Goal: Task Accomplishment & Management: Complete application form

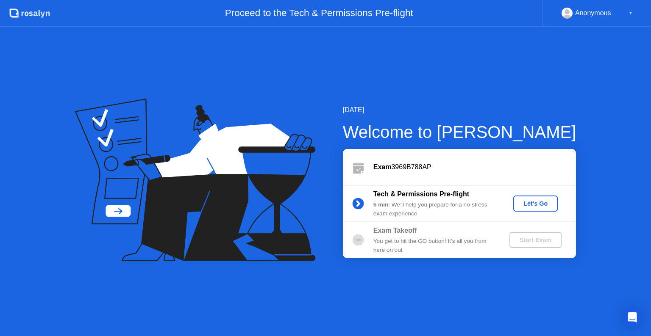
click at [526, 195] on div "Tech & Permissions Pre-flight 5 min : We’ll help you prepare for a no-stress ex…" at bounding box center [459, 204] width 233 height 36
click at [528, 203] on div "Let's Go" at bounding box center [535, 203] width 38 height 7
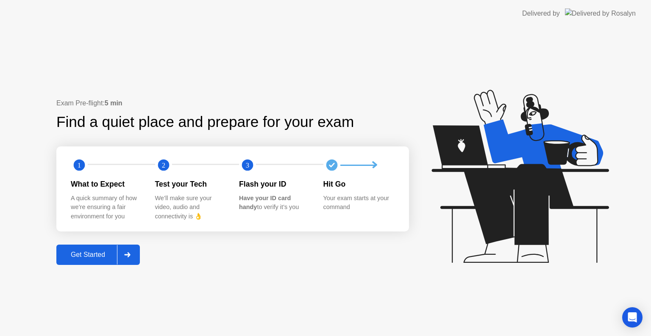
click at [102, 262] on button "Get Started" at bounding box center [97, 255] width 83 height 20
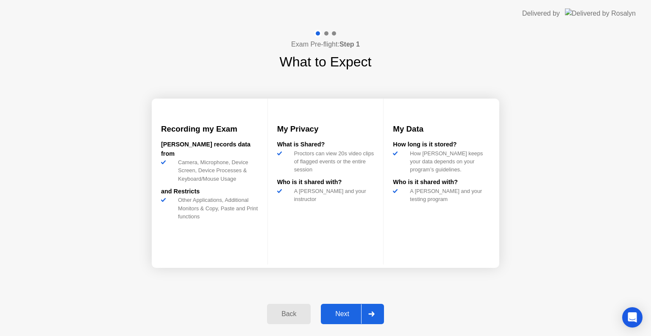
click at [343, 312] on div "Next" at bounding box center [342, 315] width 38 height 8
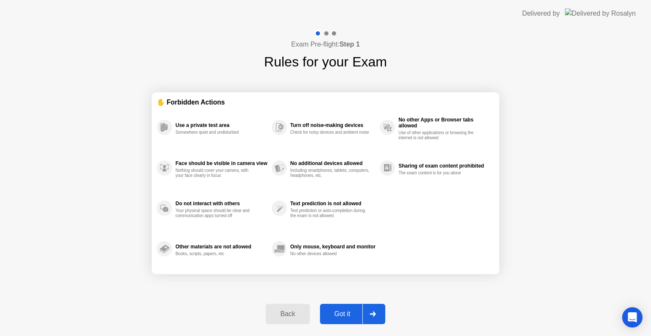
click at [353, 317] on div "Got it" at bounding box center [342, 315] width 40 height 8
select select "**********"
select select "*******"
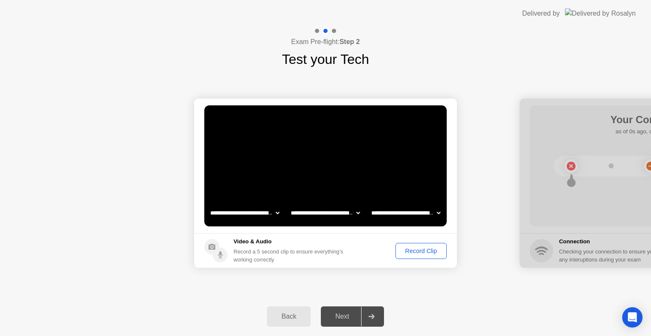
click at [398, 253] on div "Record Clip" at bounding box center [420, 251] width 45 height 7
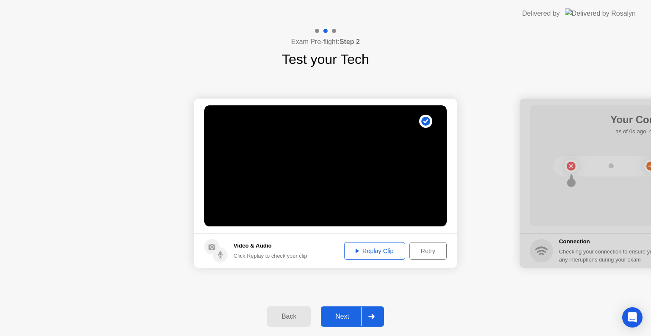
click at [398, 253] on div "Replay Clip" at bounding box center [374, 251] width 55 height 7
click at [337, 319] on div "Next" at bounding box center [342, 317] width 38 height 8
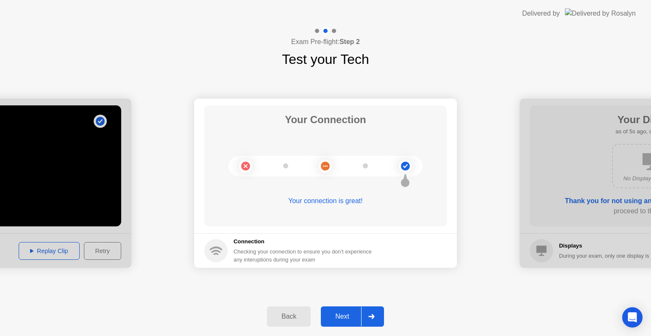
click at [345, 313] on div "Next" at bounding box center [342, 317] width 38 height 8
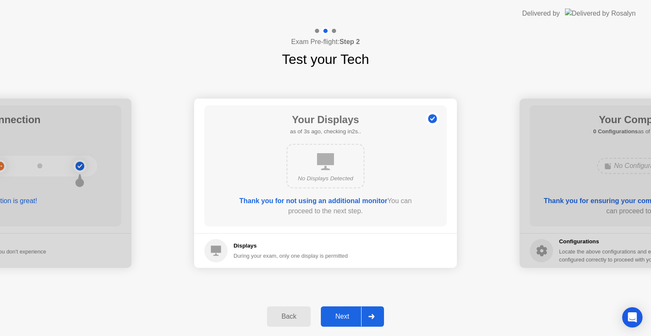
click at [345, 313] on div "Next" at bounding box center [342, 317] width 38 height 8
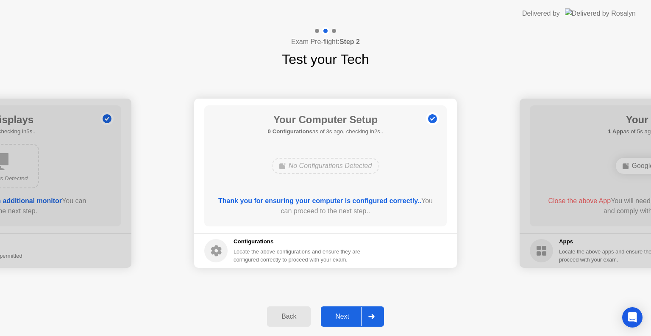
click at [345, 313] on div "Next" at bounding box center [342, 317] width 38 height 8
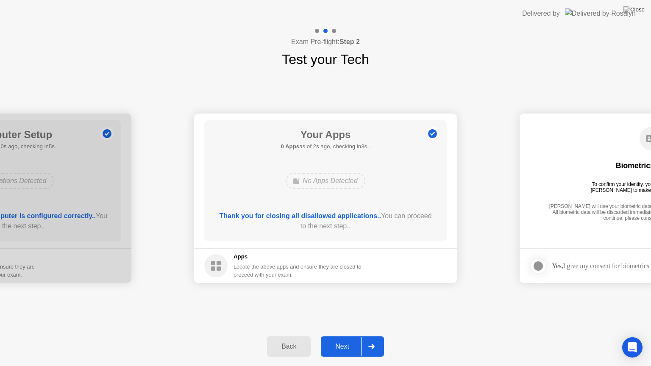
click at [349, 336] on button "Next" at bounding box center [352, 346] width 63 height 20
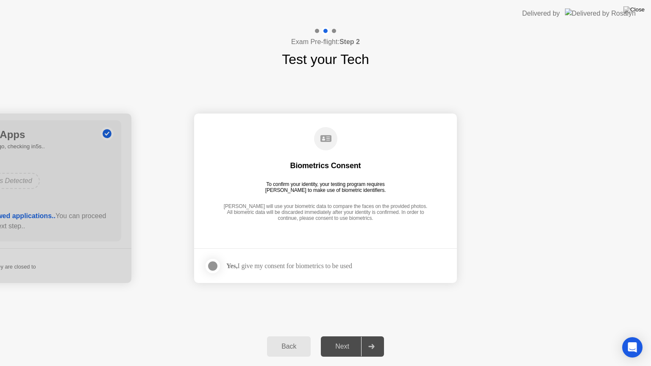
click at [210, 265] on div at bounding box center [213, 266] width 10 height 10
click at [343, 336] on div "Next" at bounding box center [342, 347] width 38 height 8
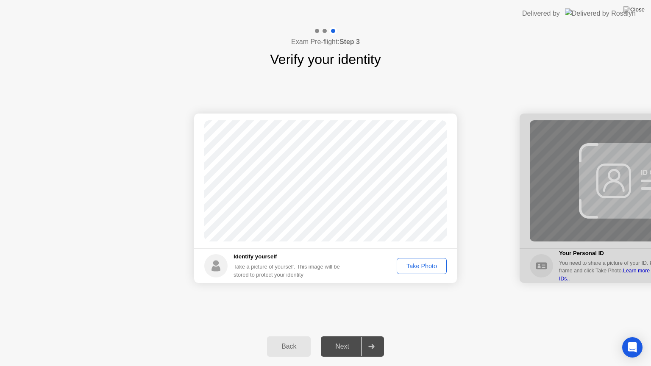
click at [430, 271] on button "Take Photo" at bounding box center [422, 266] width 50 height 16
click at [344, 336] on div "Next" at bounding box center [342, 347] width 38 height 8
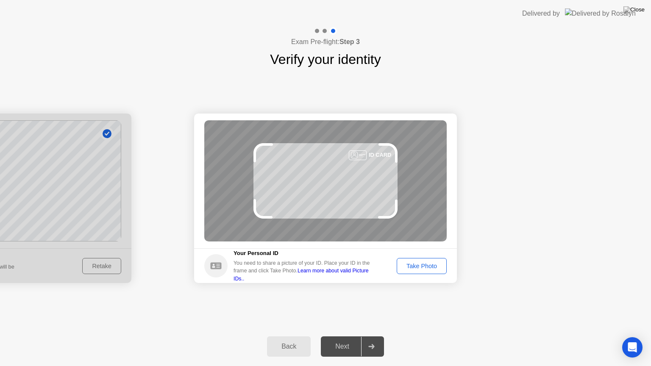
click at [434, 271] on button "Take Photo" at bounding box center [422, 266] width 50 height 16
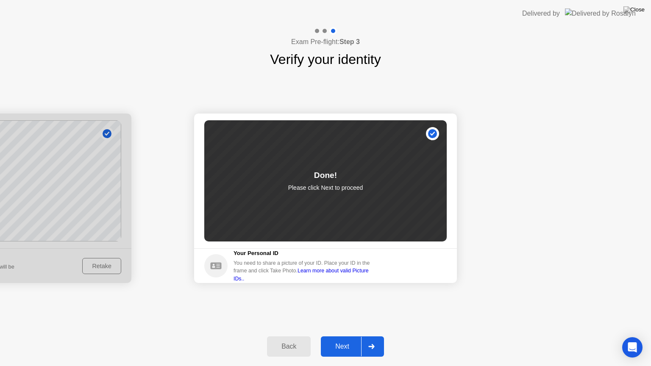
click at [343, 336] on div "Next" at bounding box center [342, 347] width 38 height 8
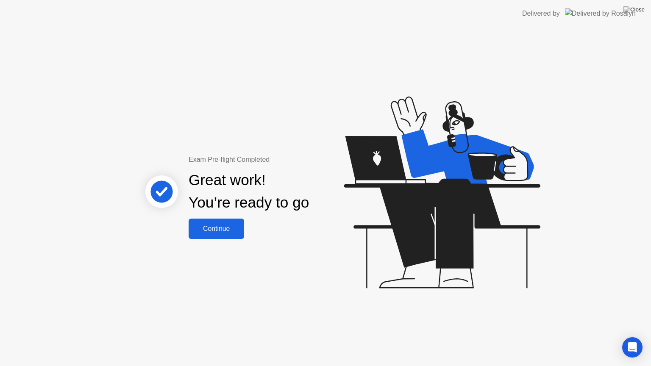
click at [208, 227] on div "Continue" at bounding box center [216, 229] width 50 height 8
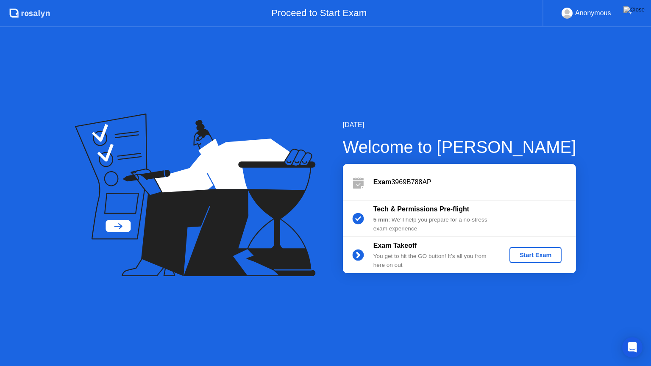
click at [541, 256] on div "Start Exam" at bounding box center [535, 255] width 45 height 7
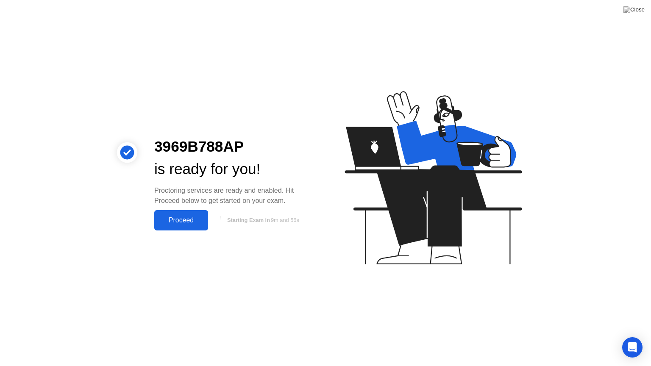
click at [189, 220] on div "Proceed" at bounding box center [181, 221] width 49 height 8
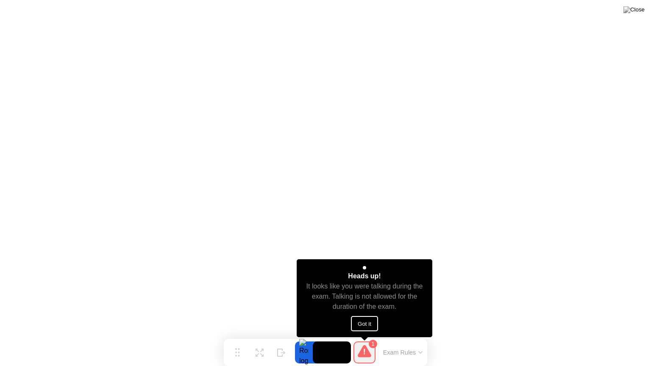
click at [364, 325] on button "Got it" at bounding box center [364, 323] width 27 height 15
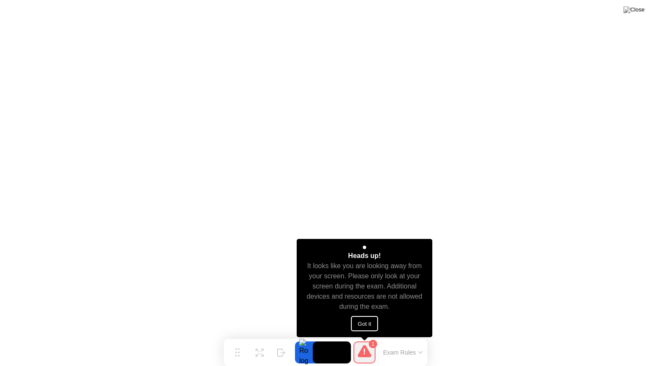
click at [369, 325] on button "Got it" at bounding box center [364, 323] width 27 height 15
